Goal: Task Accomplishment & Management: Use online tool/utility

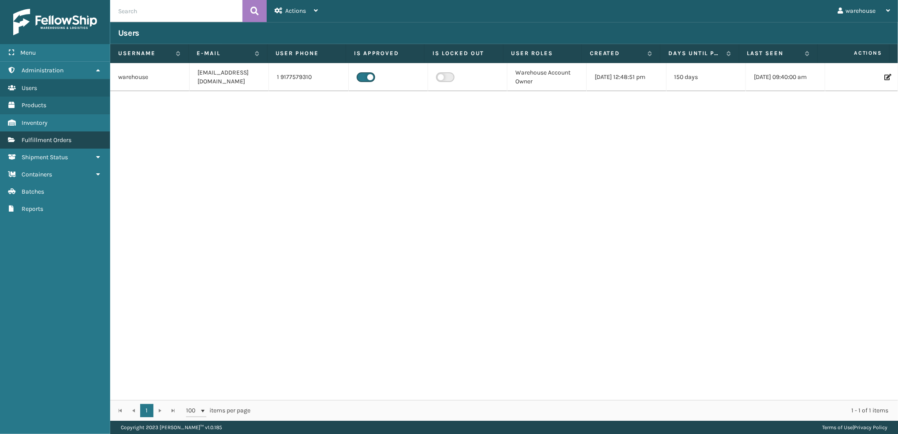
click at [68, 138] on span "Fulfillment Orders" at bounding box center [47, 139] width 50 height 7
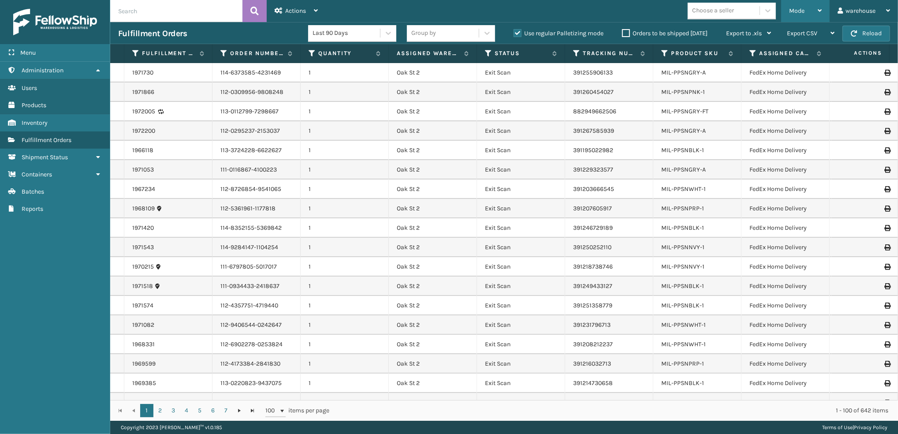
click at [798, 9] on span "Mode" at bounding box center [796, 10] width 15 height 7
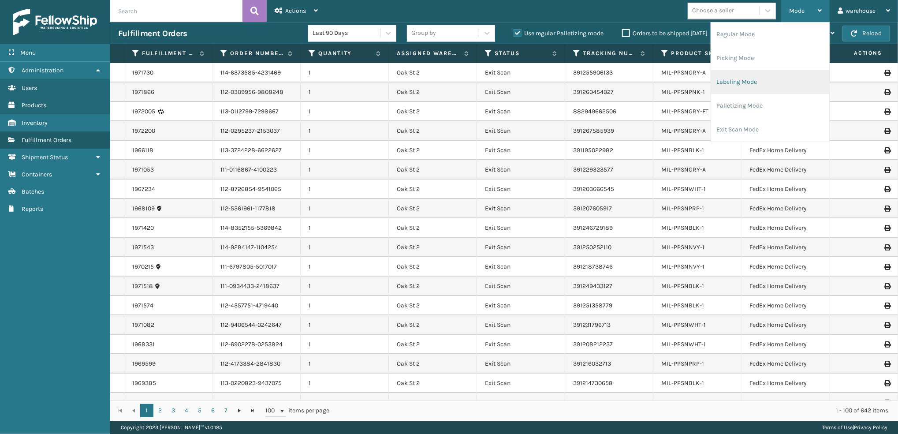
click at [785, 77] on li "Labeling Mode" at bounding box center [770, 82] width 118 height 24
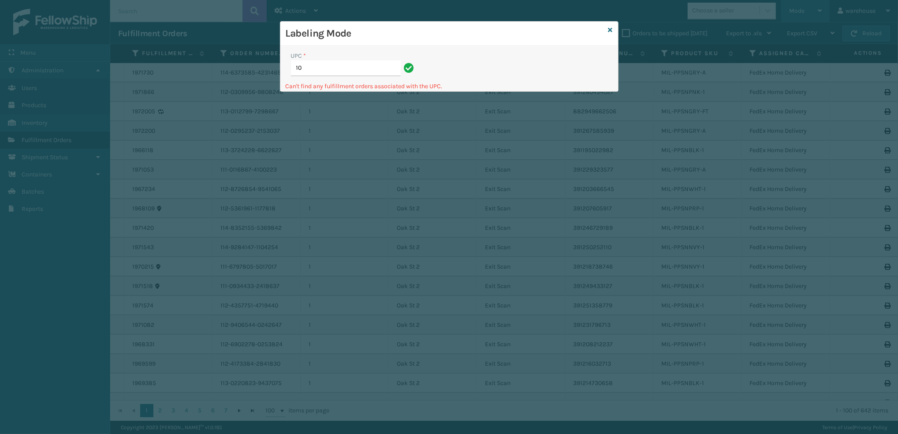
type input "1"
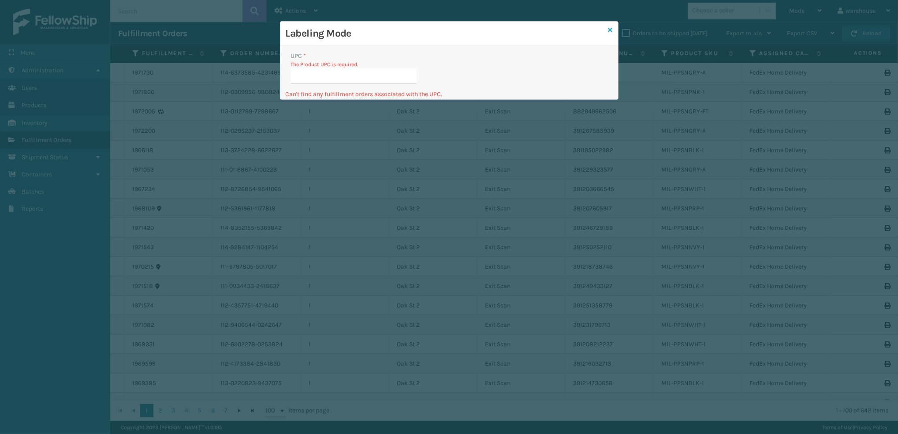
click at [609, 27] on icon at bounding box center [610, 30] width 4 height 6
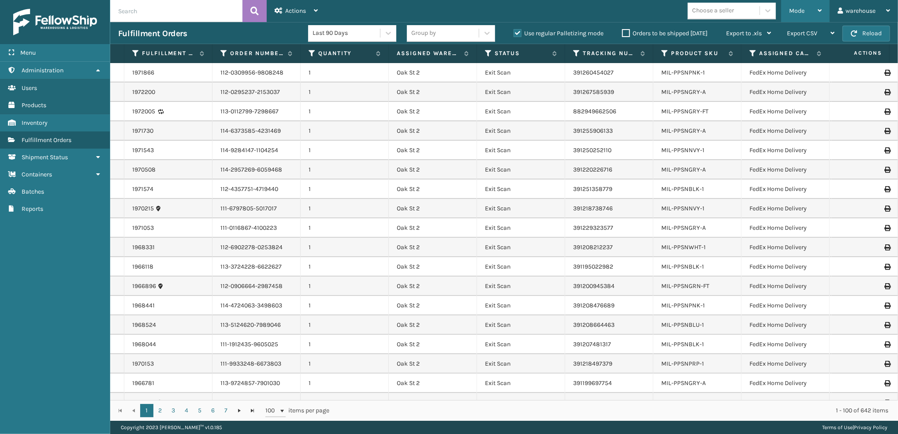
click at [812, 4] on div "Mode" at bounding box center [805, 11] width 33 height 22
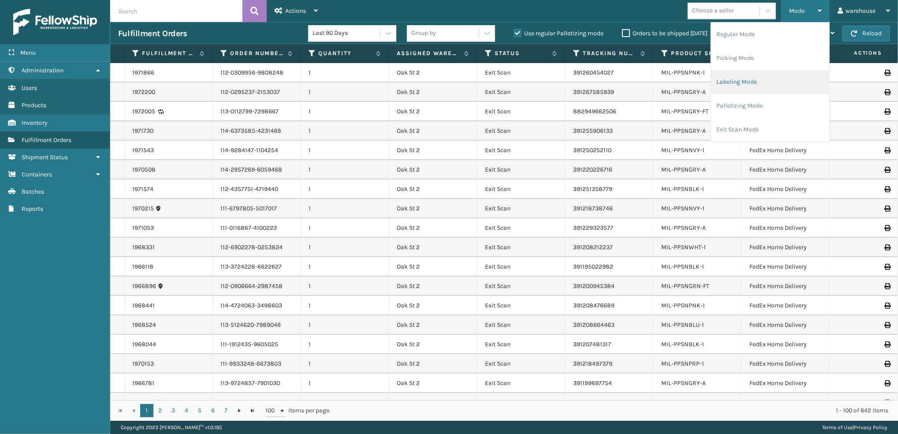
click at [800, 89] on li "Labeling Mode" at bounding box center [770, 82] width 118 height 24
